Goal: Task Accomplishment & Management: Use online tool/utility

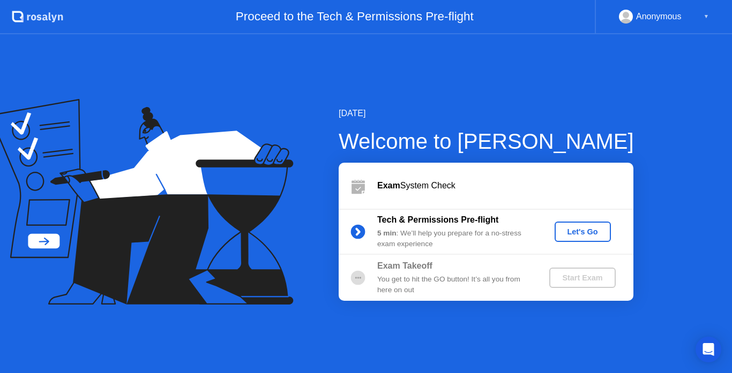
click at [583, 234] on div "Let's Go" at bounding box center [583, 232] width 48 height 9
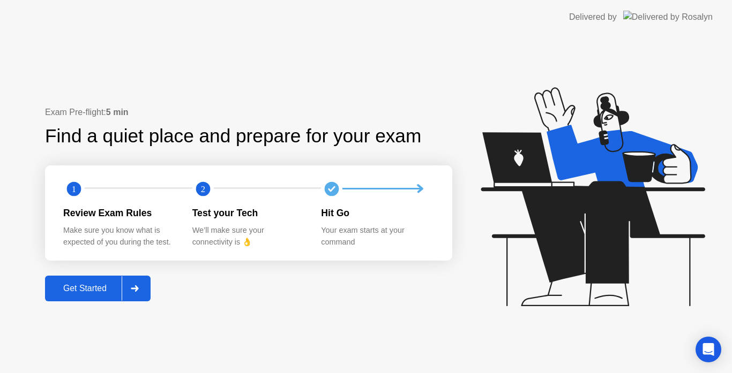
click at [115, 287] on div "Get Started" at bounding box center [84, 289] width 73 height 10
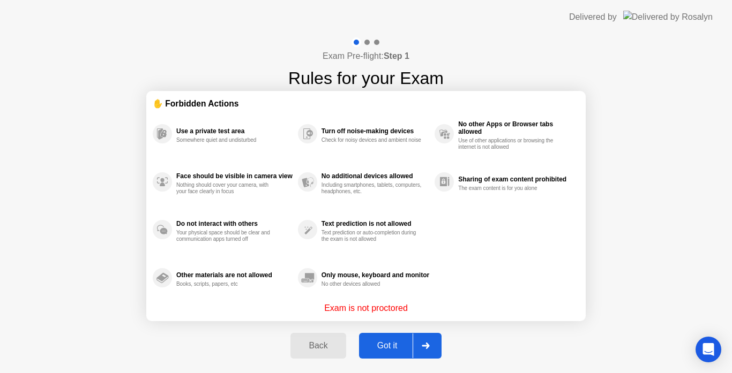
click at [394, 345] on div "Got it" at bounding box center [387, 346] width 50 height 10
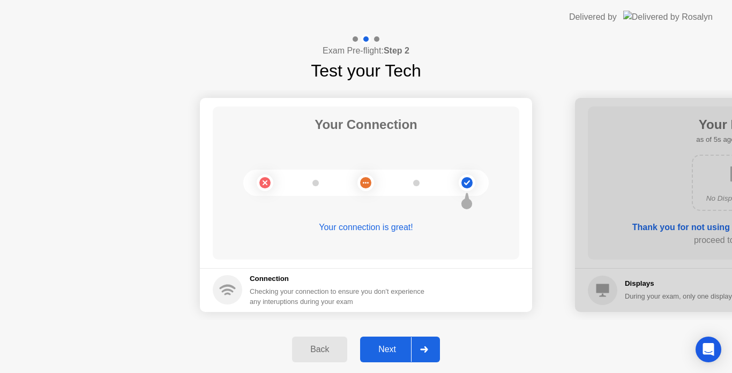
click at [577, 124] on div at bounding box center [741, 205] width 332 height 214
click at [387, 345] on div "Next" at bounding box center [387, 350] width 48 height 10
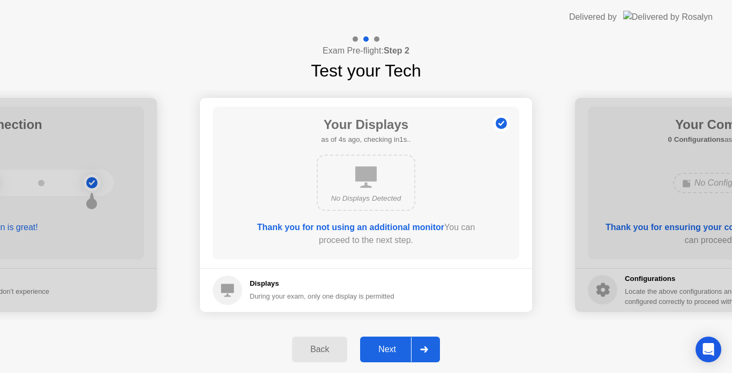
click at [391, 355] on div "Next" at bounding box center [387, 350] width 48 height 10
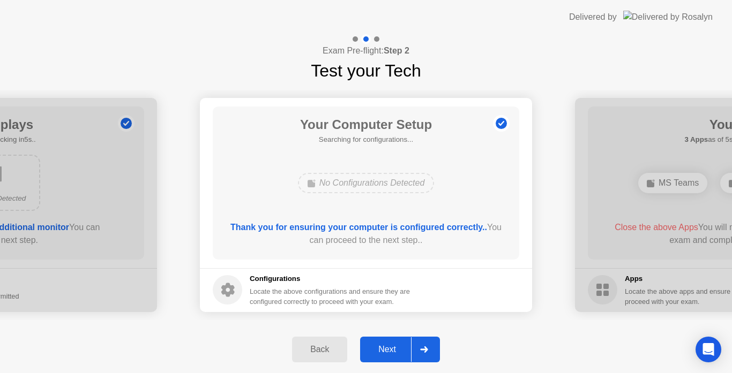
click at [385, 346] on div "Next" at bounding box center [387, 350] width 48 height 10
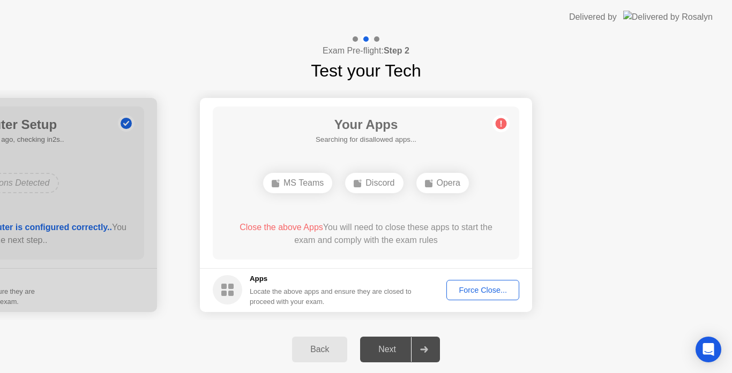
click at [465, 289] on div "Force Close..." at bounding box center [482, 290] width 65 height 9
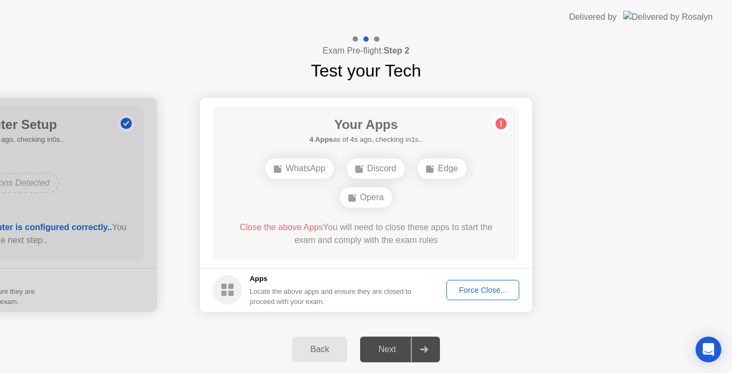
click at [475, 286] on div "Force Close..." at bounding box center [482, 290] width 65 height 9
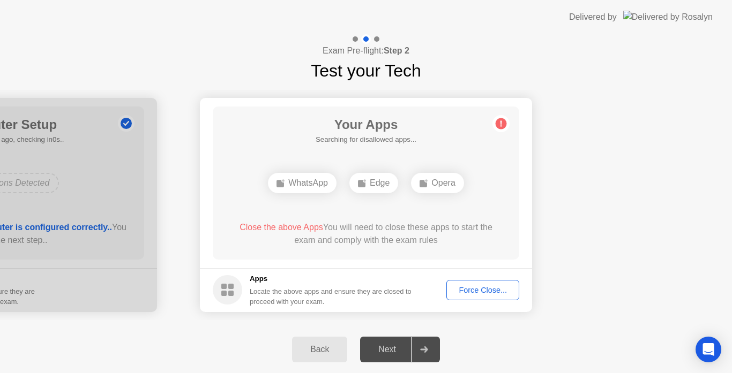
click at [470, 291] on div "Force Close..." at bounding box center [482, 290] width 65 height 9
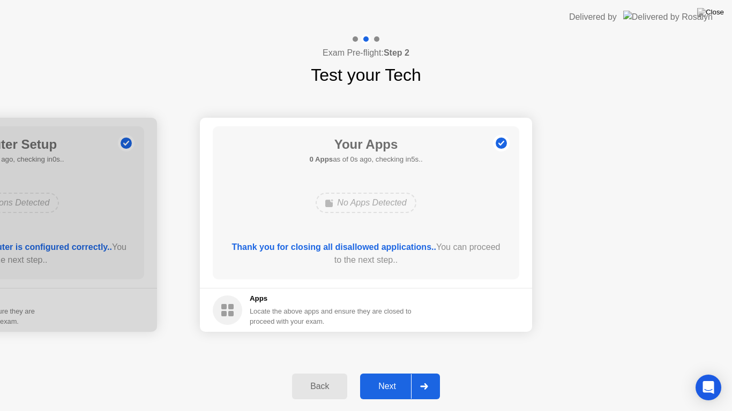
click at [389, 257] on div "Thank you for closing all disallowed applications.. You can proceed to the next…" at bounding box center [366, 254] width 276 height 26
click at [392, 373] on div "Next" at bounding box center [387, 387] width 48 height 10
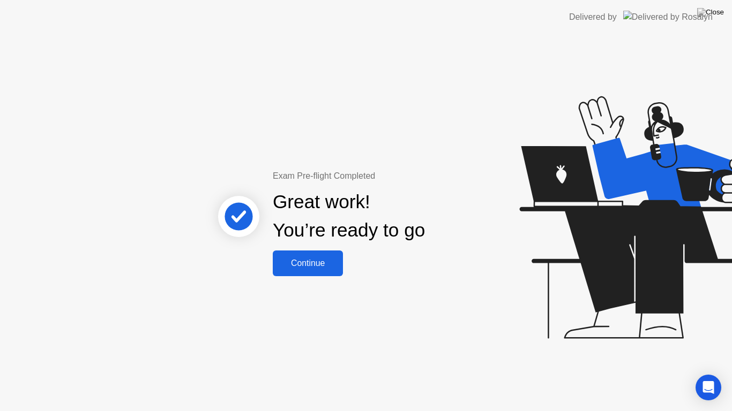
click at [326, 266] on div "Continue" at bounding box center [308, 264] width 64 height 10
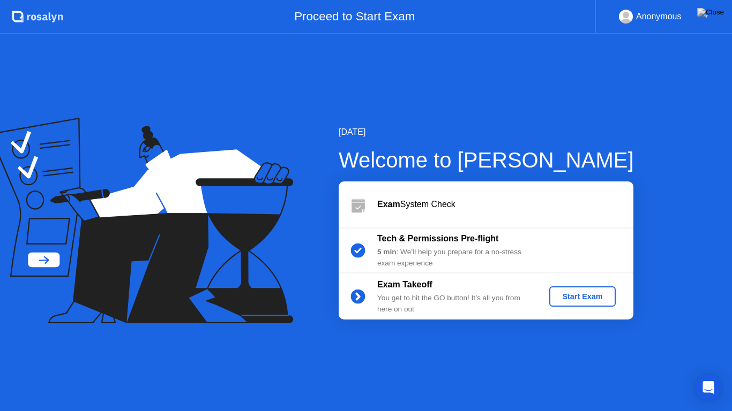
click at [591, 297] on div "Start Exam" at bounding box center [581, 296] width 57 height 9
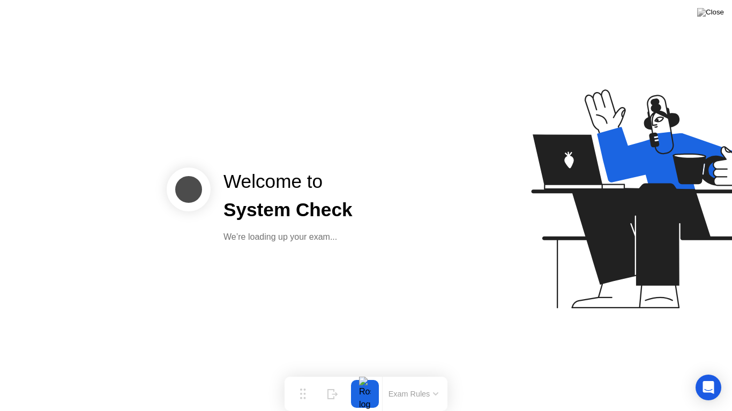
click at [433, 373] on button "Exam Rules" at bounding box center [413, 394] width 57 height 10
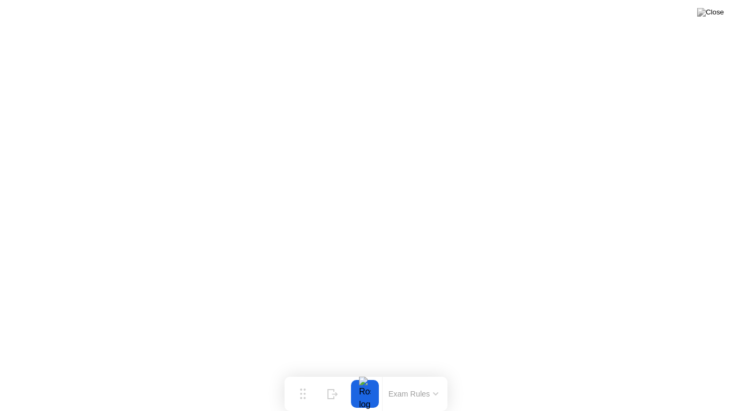
click at [397, 373] on button "Exam Rules" at bounding box center [413, 394] width 57 height 10
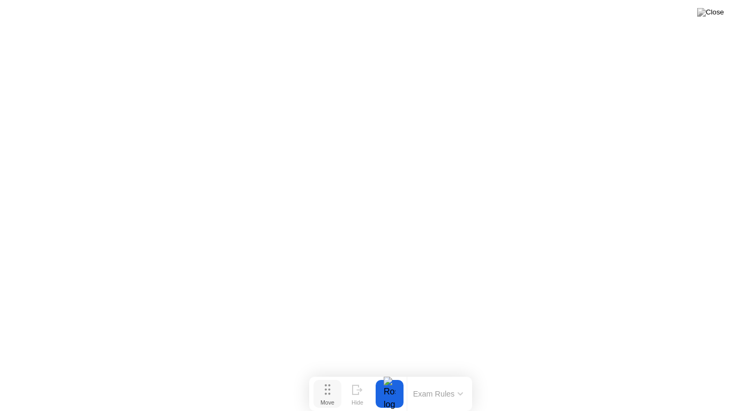
drag, startPoint x: 306, startPoint y: 390, endPoint x: 331, endPoint y: 399, distance: 25.9
click at [331, 373] on button "Move" at bounding box center [327, 394] width 28 height 28
click at [441, 373] on button "Exam Rules" at bounding box center [438, 394] width 57 height 10
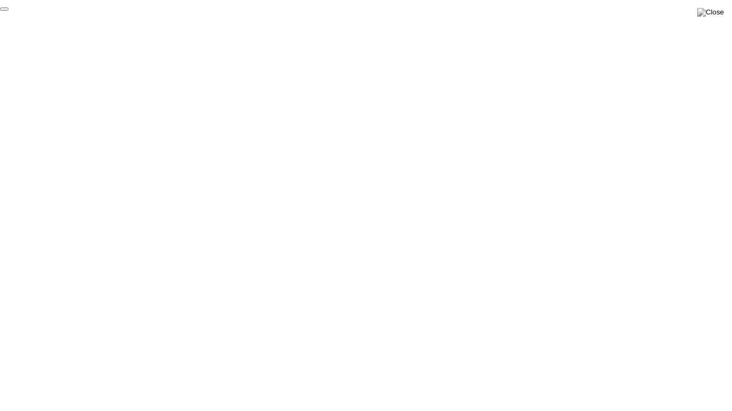
click div "End Proctoring Session"
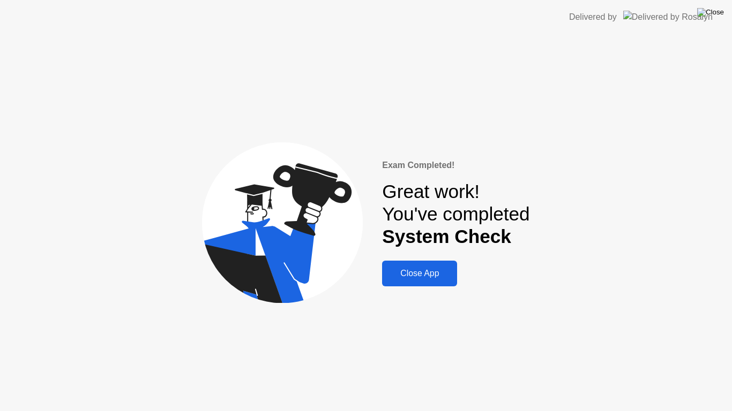
click at [717, 17] on img at bounding box center [710, 12] width 27 height 9
